Goal: Task Accomplishment & Management: Use online tool/utility

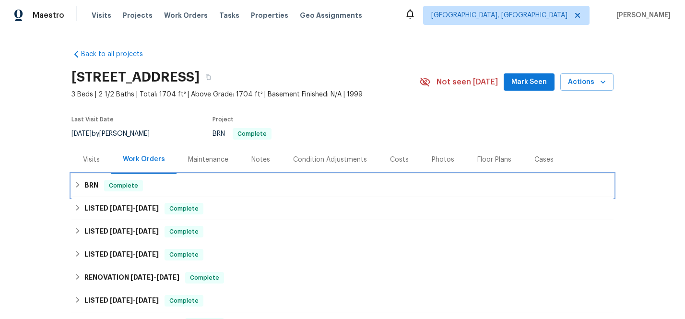
click at [99, 183] on div "BRN Complete" at bounding box center [342, 186] width 537 height 12
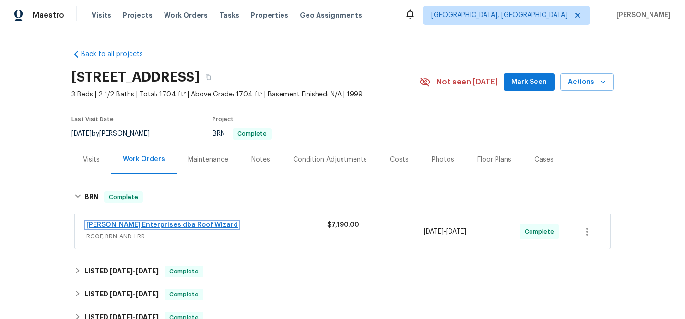
click at [116, 223] on link "[PERSON_NAME] Enterprises dba Roof Wizard" at bounding box center [162, 225] width 152 height 7
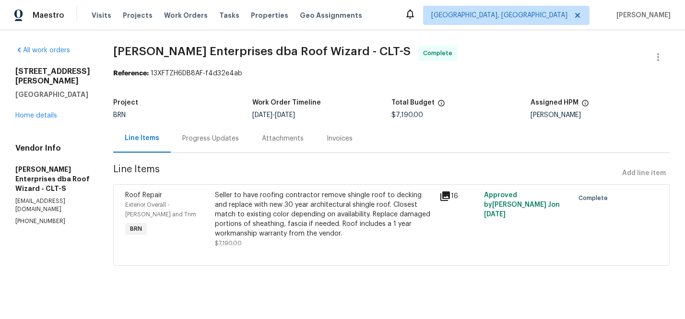
click at [444, 195] on icon at bounding box center [446, 197] width 10 height 10
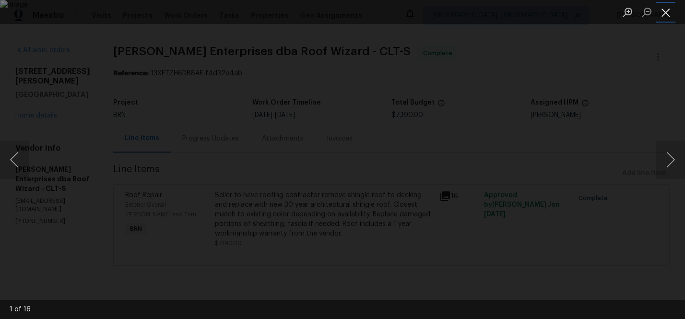
click at [665, 12] on button "Close lightbox" at bounding box center [666, 12] width 19 height 17
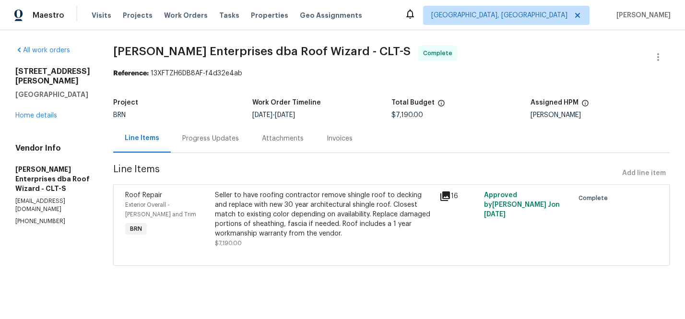
click at [327, 136] on div "Invoices" at bounding box center [340, 139] width 26 height 10
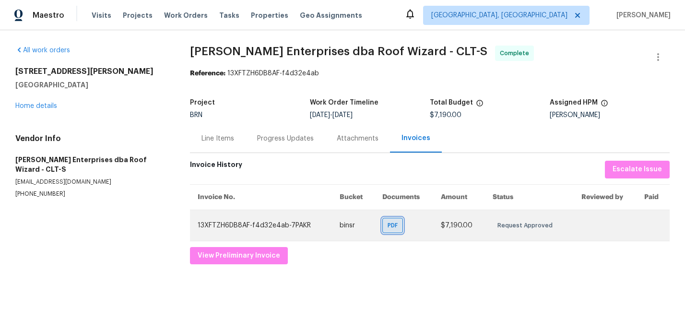
click at [399, 224] on span "PDF" at bounding box center [395, 226] width 14 height 10
